Goal: Task Accomplishment & Management: Use online tool/utility

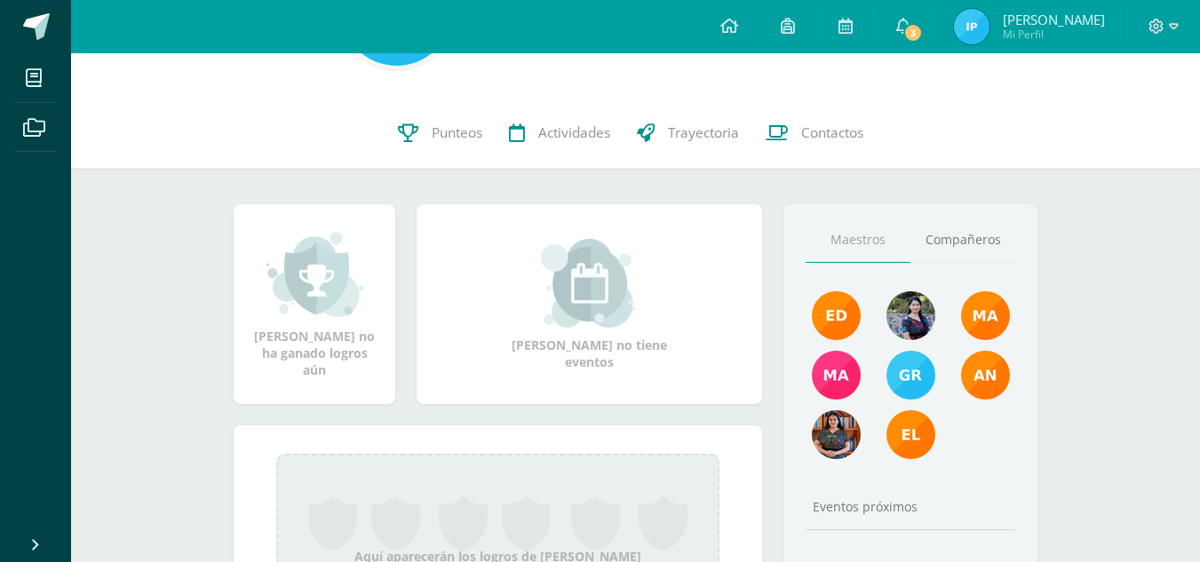
scroll to position [132, 0]
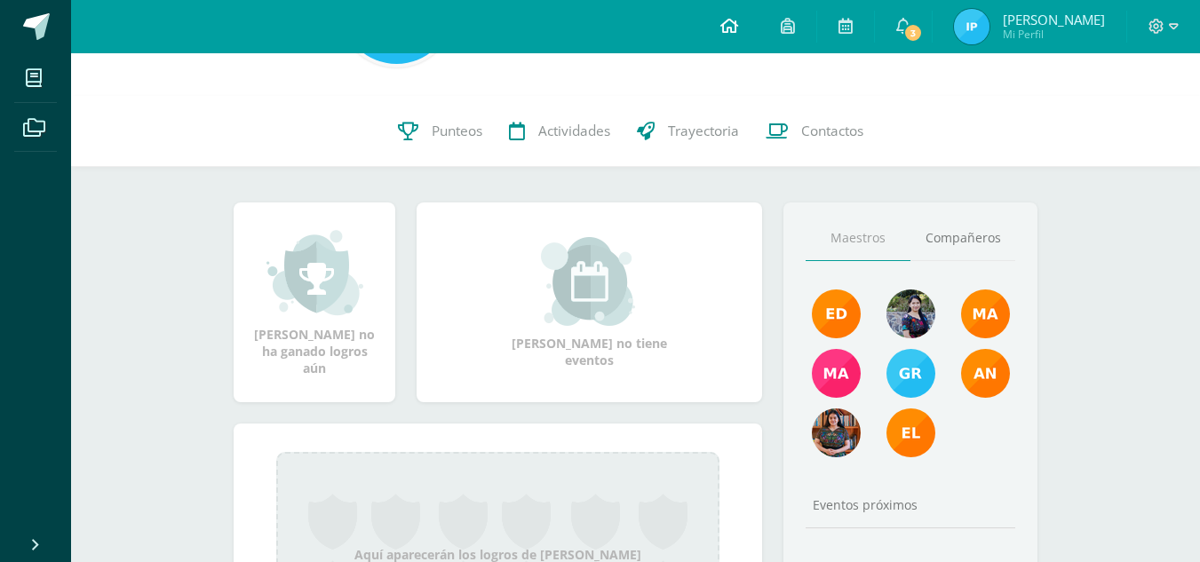
click at [748, 24] on link at bounding box center [729, 26] width 60 height 53
click at [738, 23] on icon at bounding box center [729, 26] width 18 height 16
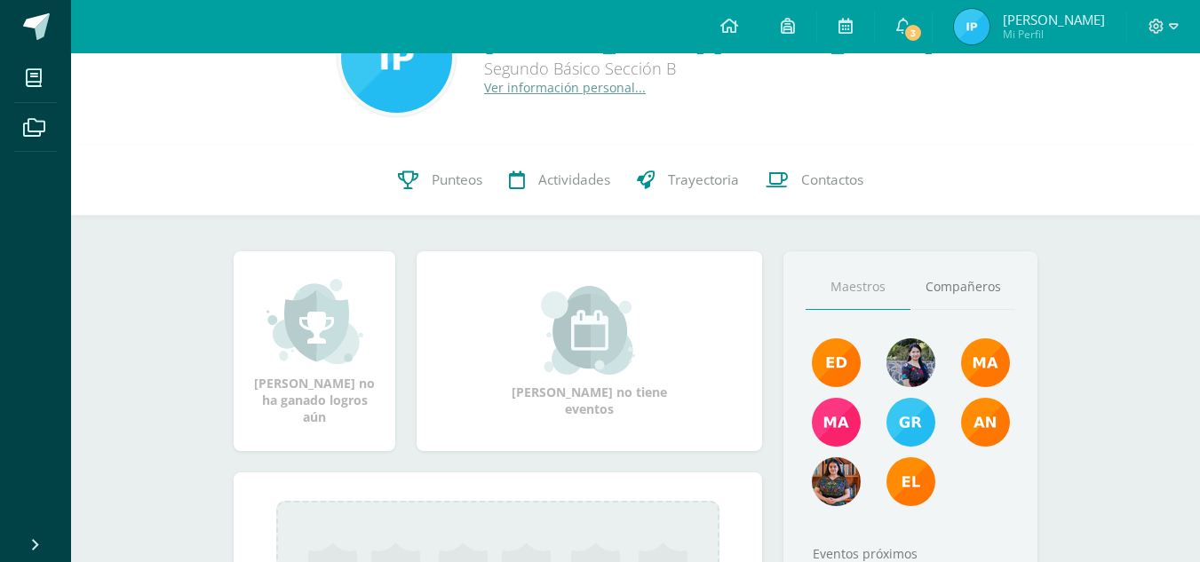
scroll to position [84, 0]
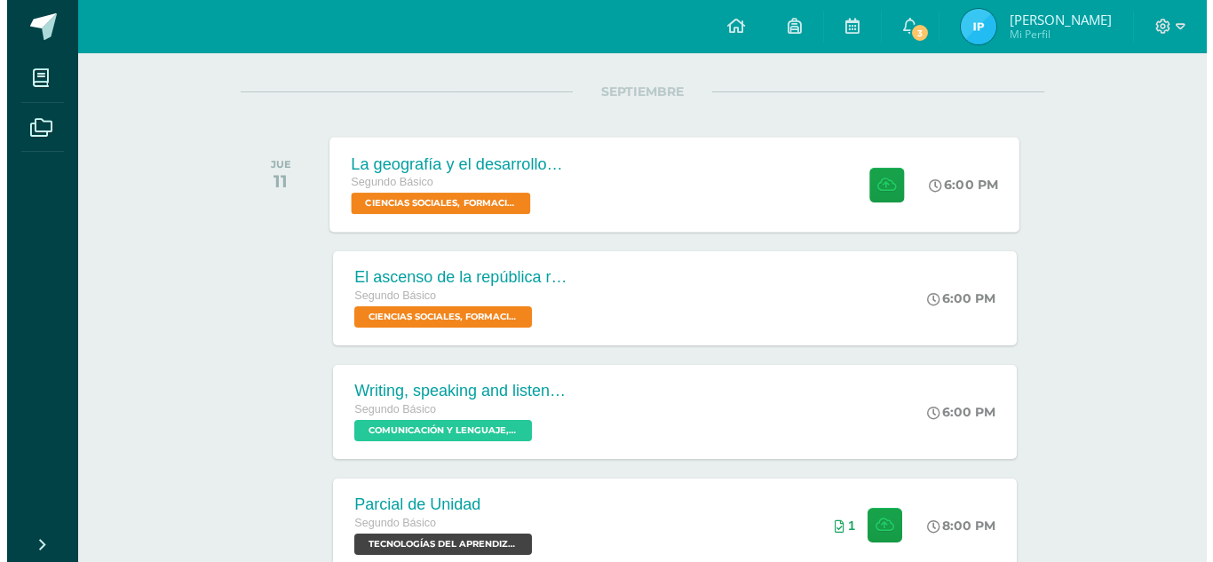
scroll to position [214, 0]
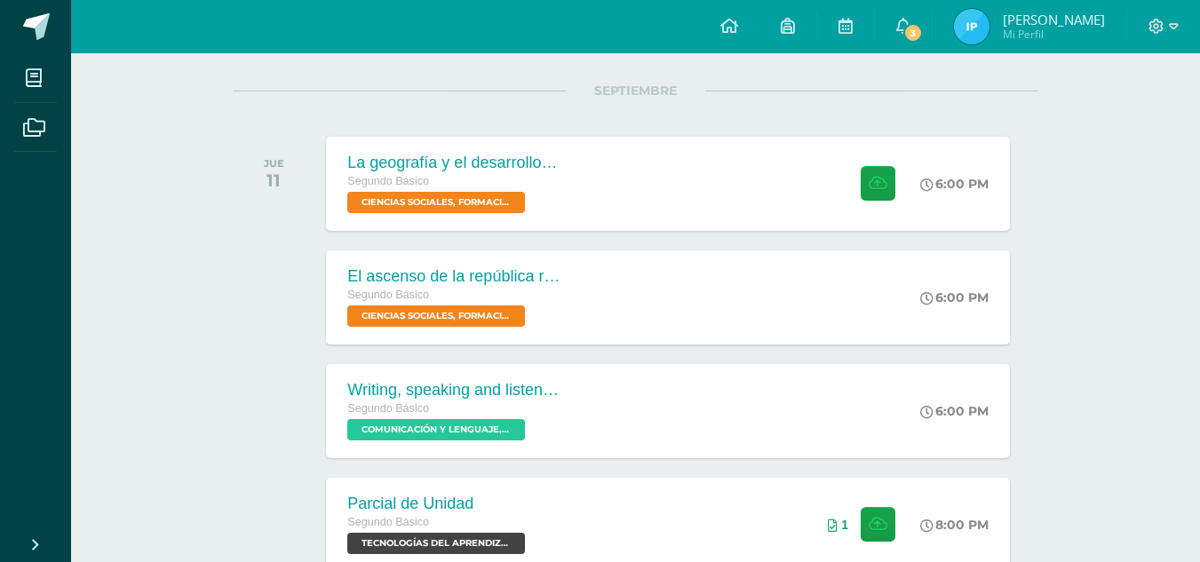
click at [759, 310] on div "El ascenso de la república romana Segundo Básico CIENCIAS SOCIALES, FORMACIÓN C…" at bounding box center [668, 297] width 690 height 95
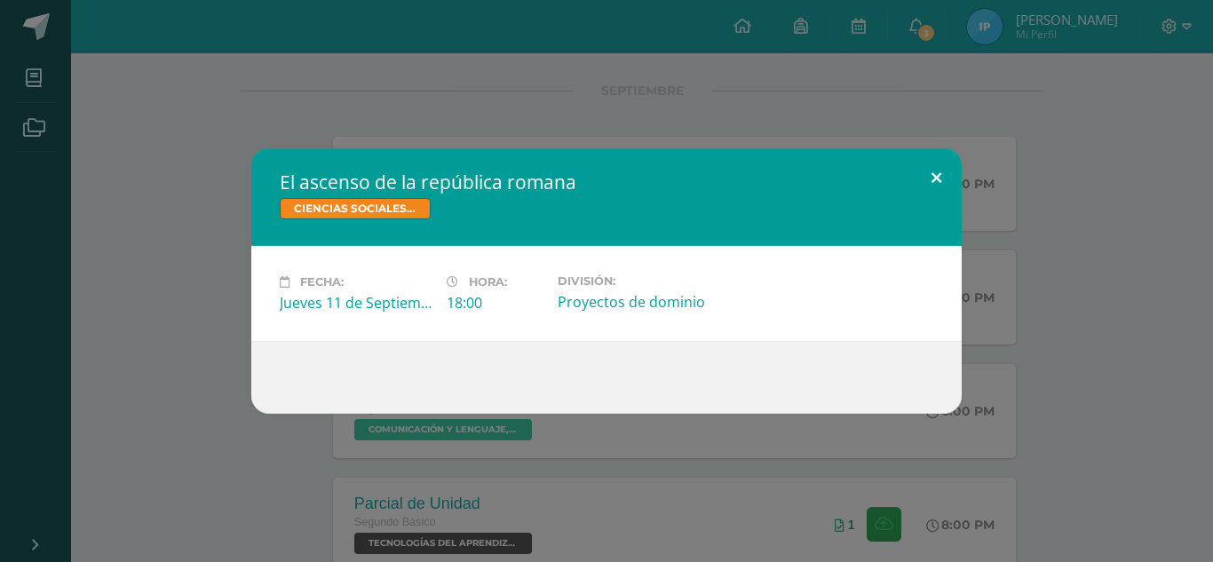
click at [928, 174] on button at bounding box center [936, 178] width 51 height 60
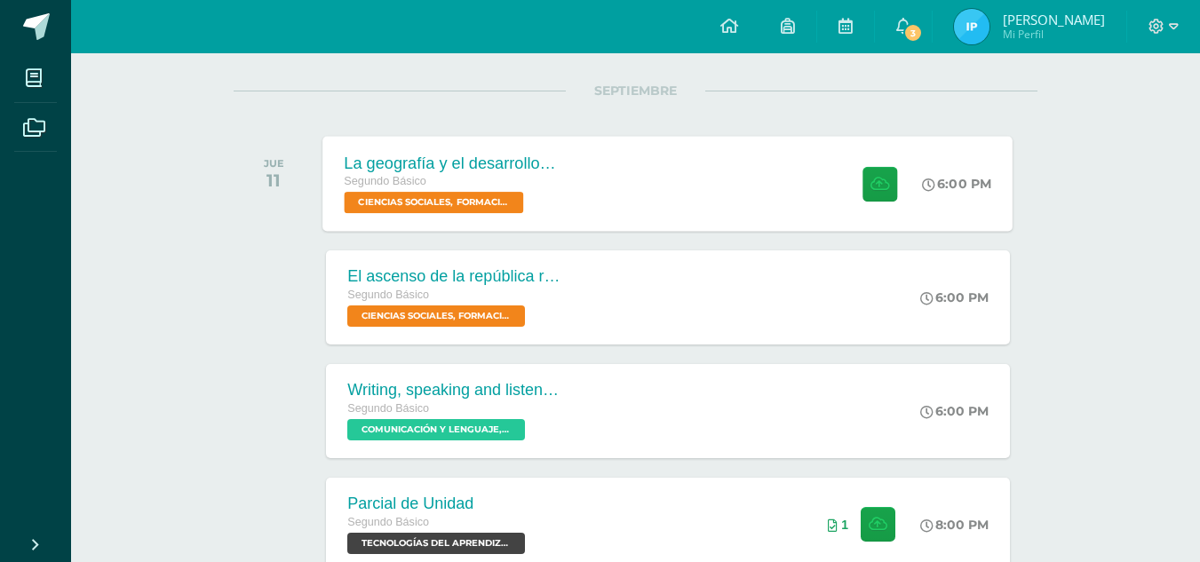
click at [856, 174] on span at bounding box center [876, 183] width 44 height 35
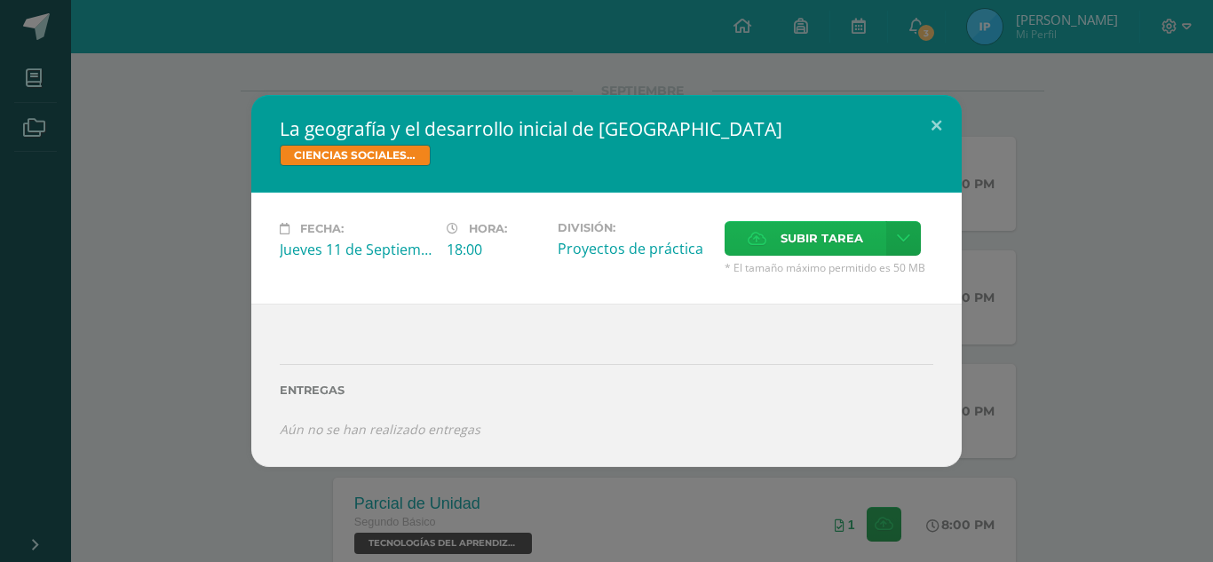
click at [811, 241] on span "Subir tarea" at bounding box center [822, 238] width 83 height 33
click at [0, 0] on input "Subir tarea" at bounding box center [0, 0] width 0 height 0
